Goal: Find specific page/section: Find specific page/section

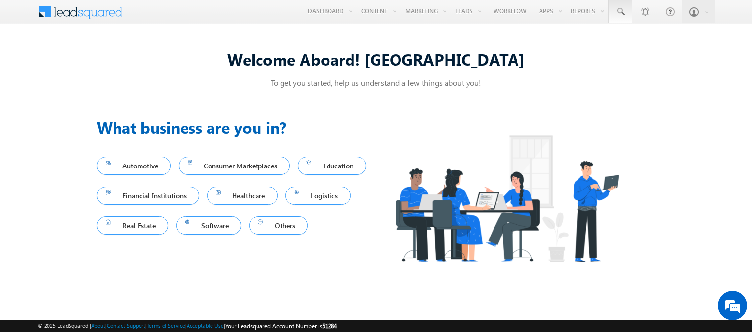
click at [621, 12] on span at bounding box center [621, 12] width 10 height 10
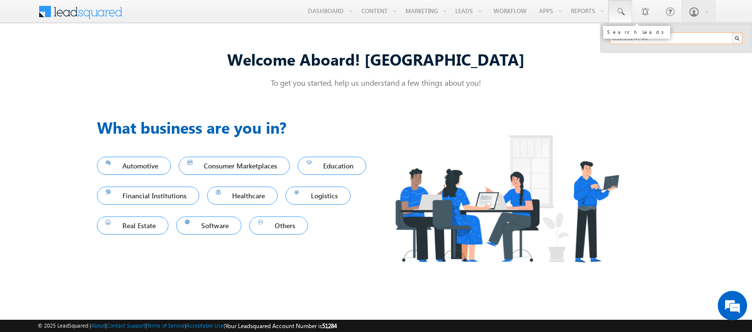
type input "8926924740"
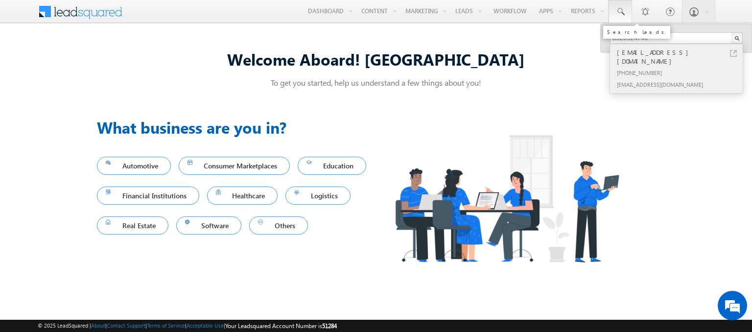
click at [681, 67] on div "[PHONE_NUMBER]" at bounding box center [680, 73] width 131 height 12
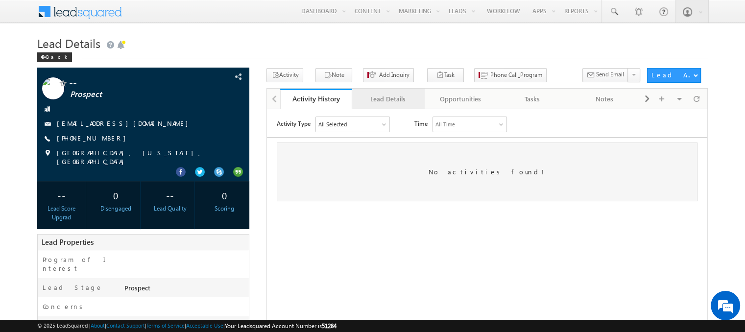
click at [387, 99] on div "Lead Details" at bounding box center [387, 99] width 55 height 12
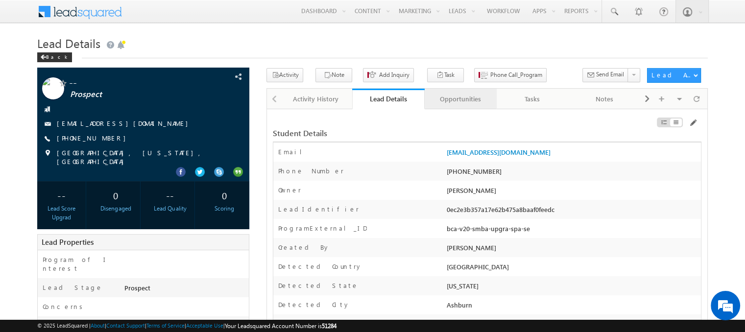
click at [460, 99] on div "Opportunities" at bounding box center [459, 99] width 55 height 12
